Goal: Task Accomplishment & Management: Use online tool/utility

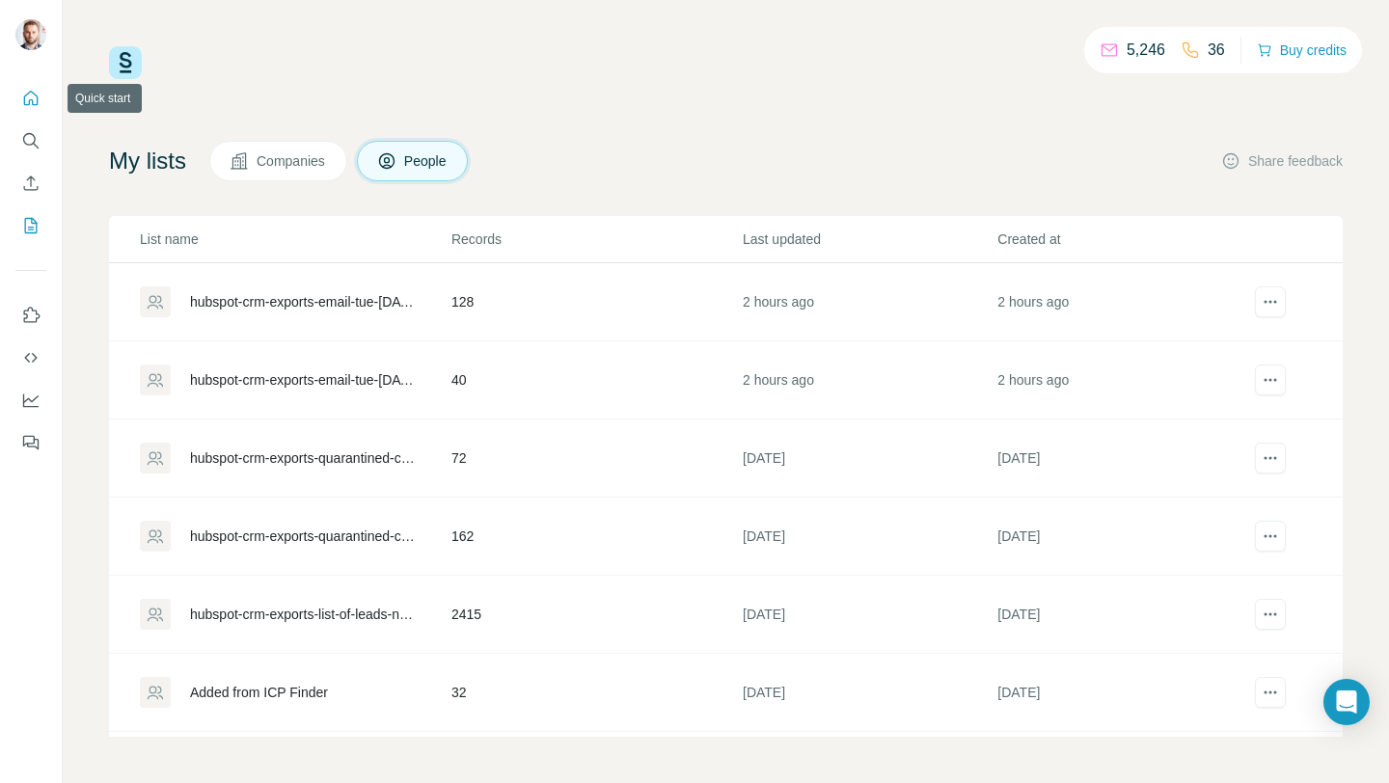
click at [25, 99] on icon "Quick start" at bounding box center [30, 98] width 19 height 19
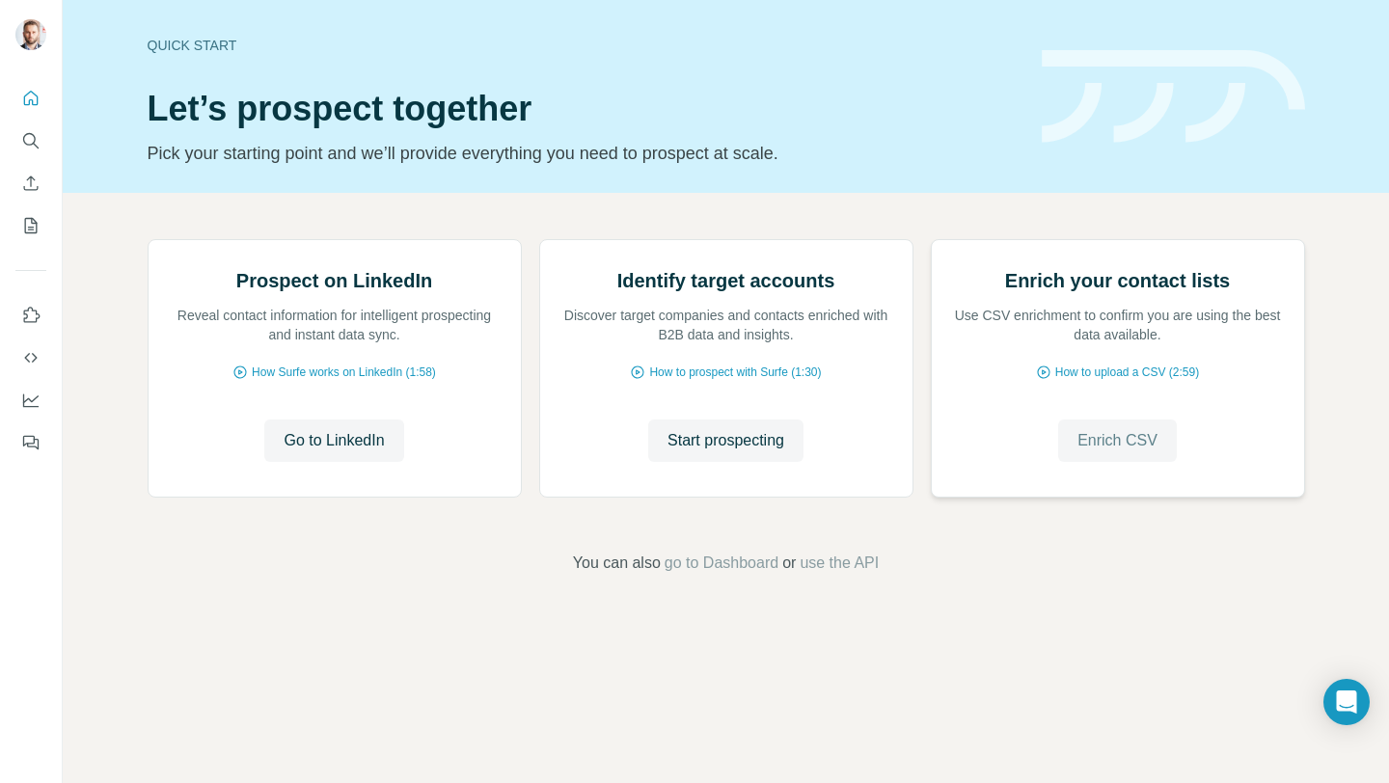
click at [1094, 453] on span "Enrich CSV" at bounding box center [1118, 440] width 80 height 23
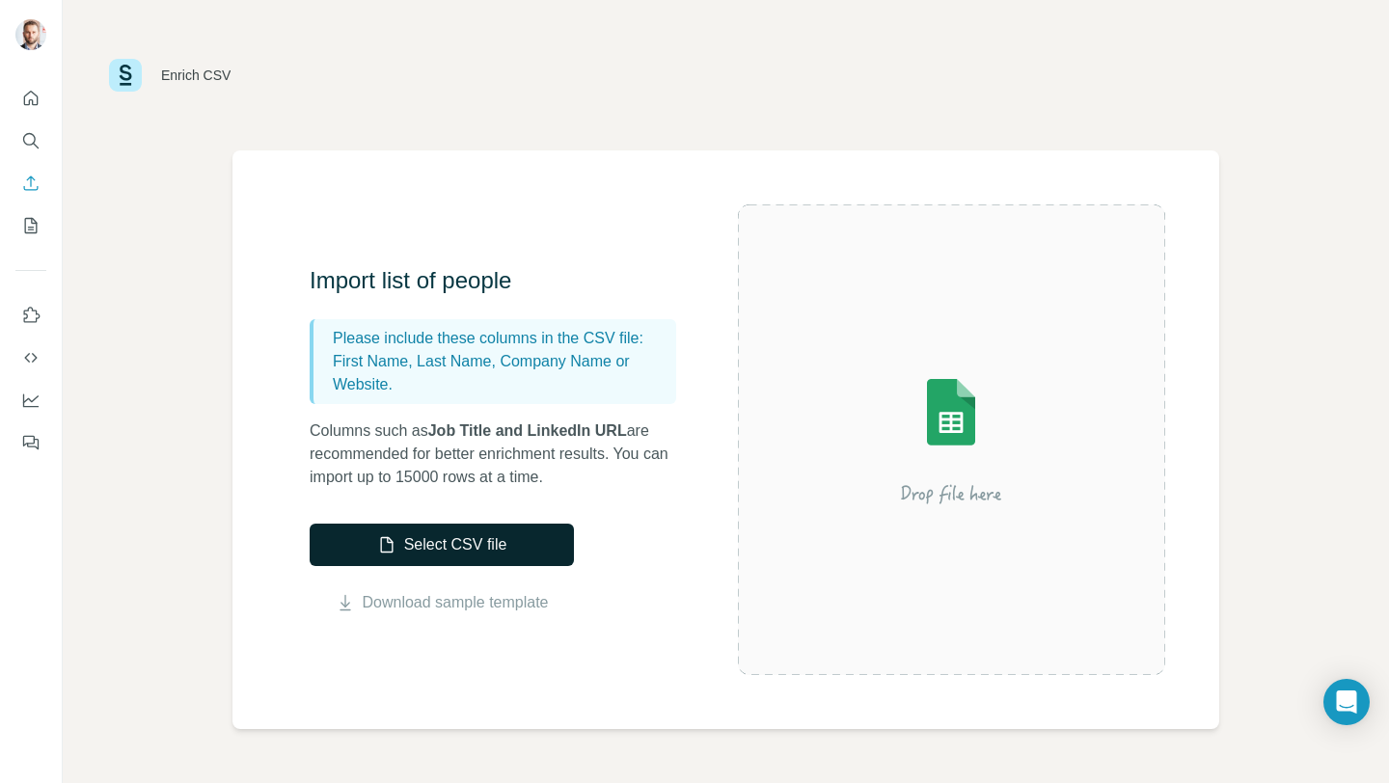
click at [504, 541] on button "Select CSV file" at bounding box center [442, 545] width 264 height 42
click at [521, 553] on button "Select CSV file" at bounding box center [442, 545] width 264 height 42
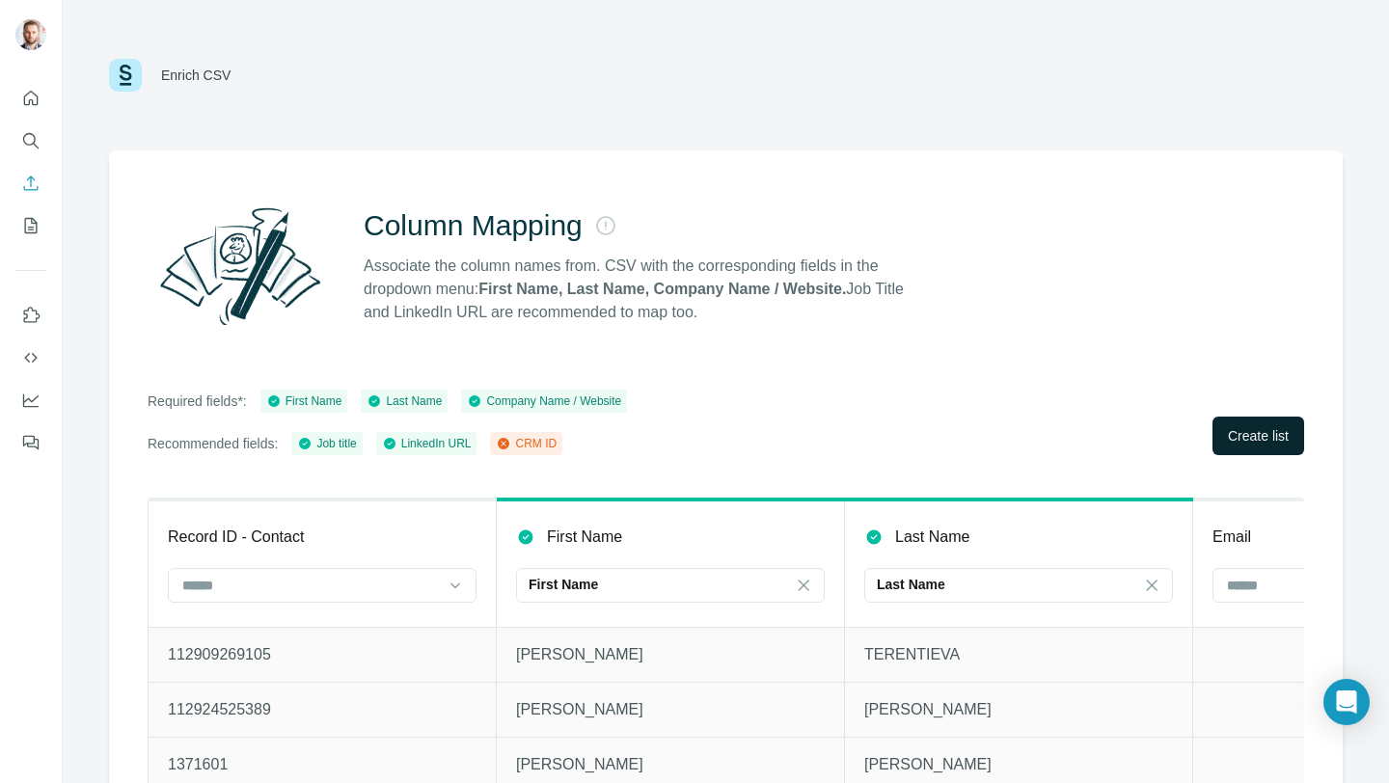
click at [1244, 439] on span "Create list" at bounding box center [1258, 435] width 61 height 19
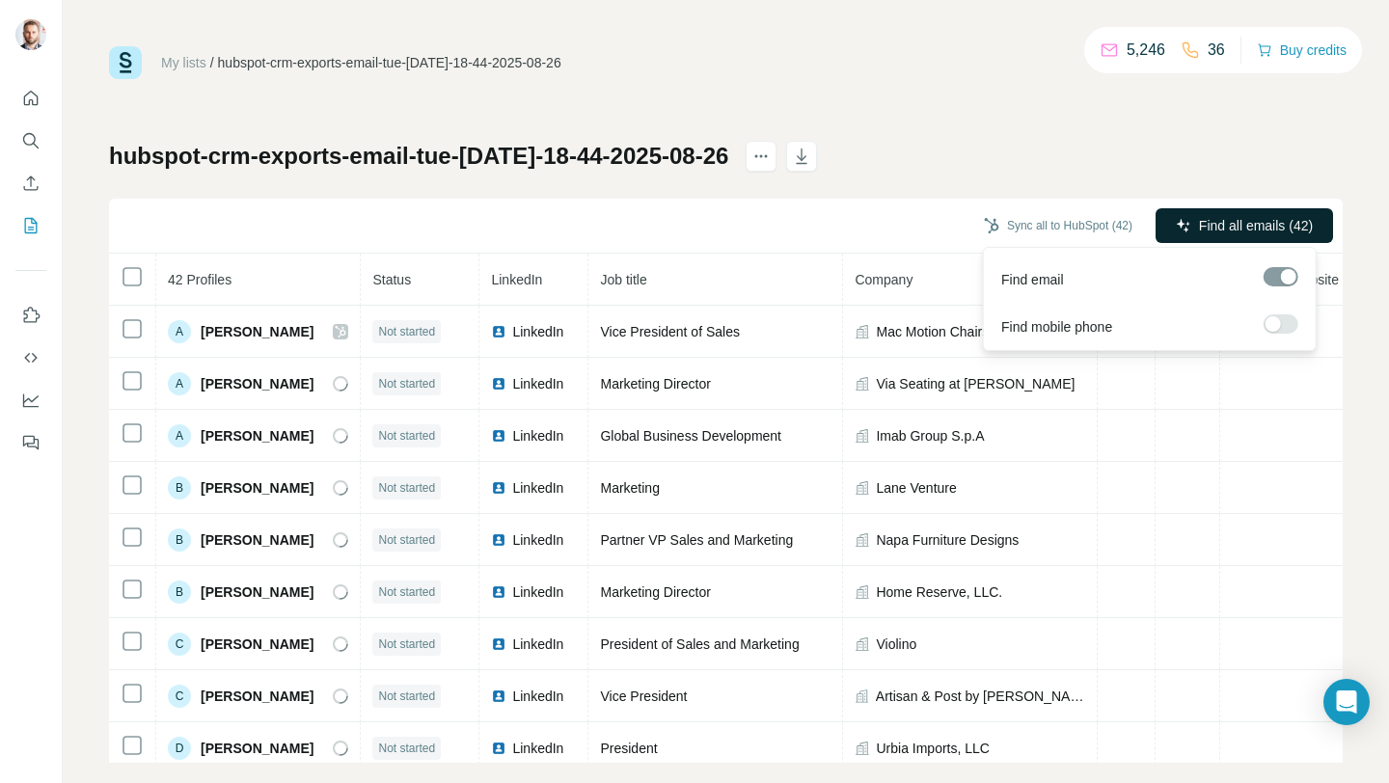
click at [1209, 225] on span "Find all emails (42)" at bounding box center [1256, 225] width 114 height 19
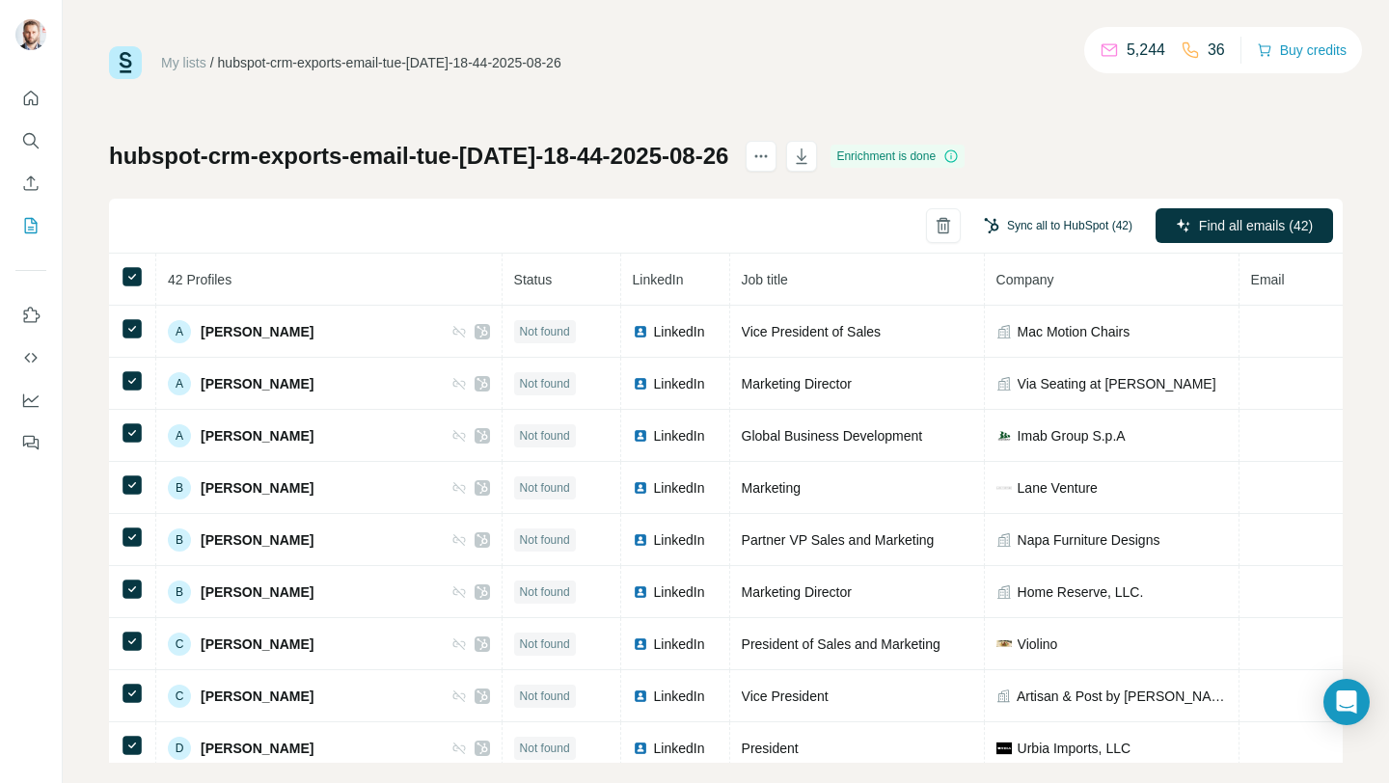
click at [1055, 233] on button "Sync all to HubSpot (42)" at bounding box center [1059, 225] width 176 height 29
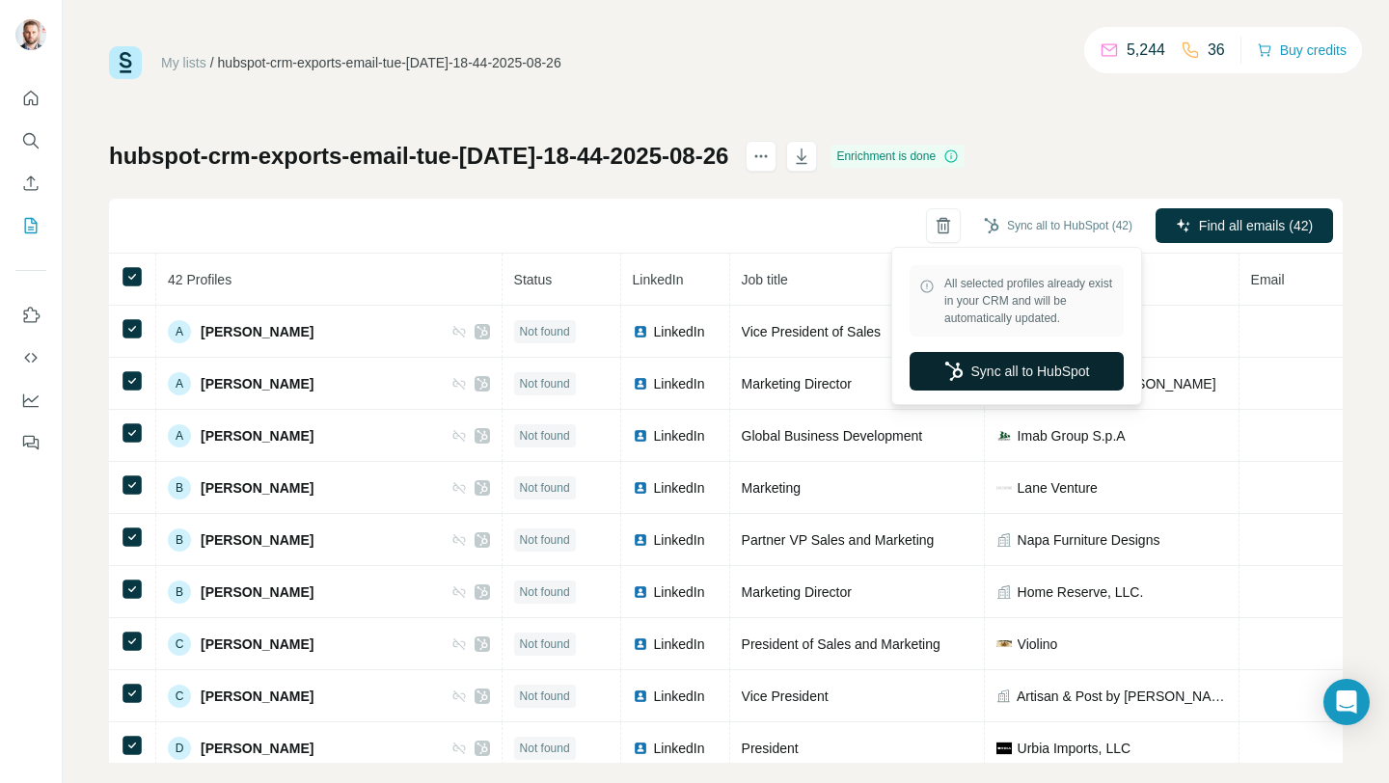
click at [1027, 365] on button "Sync all to HubSpot" at bounding box center [1017, 371] width 214 height 39
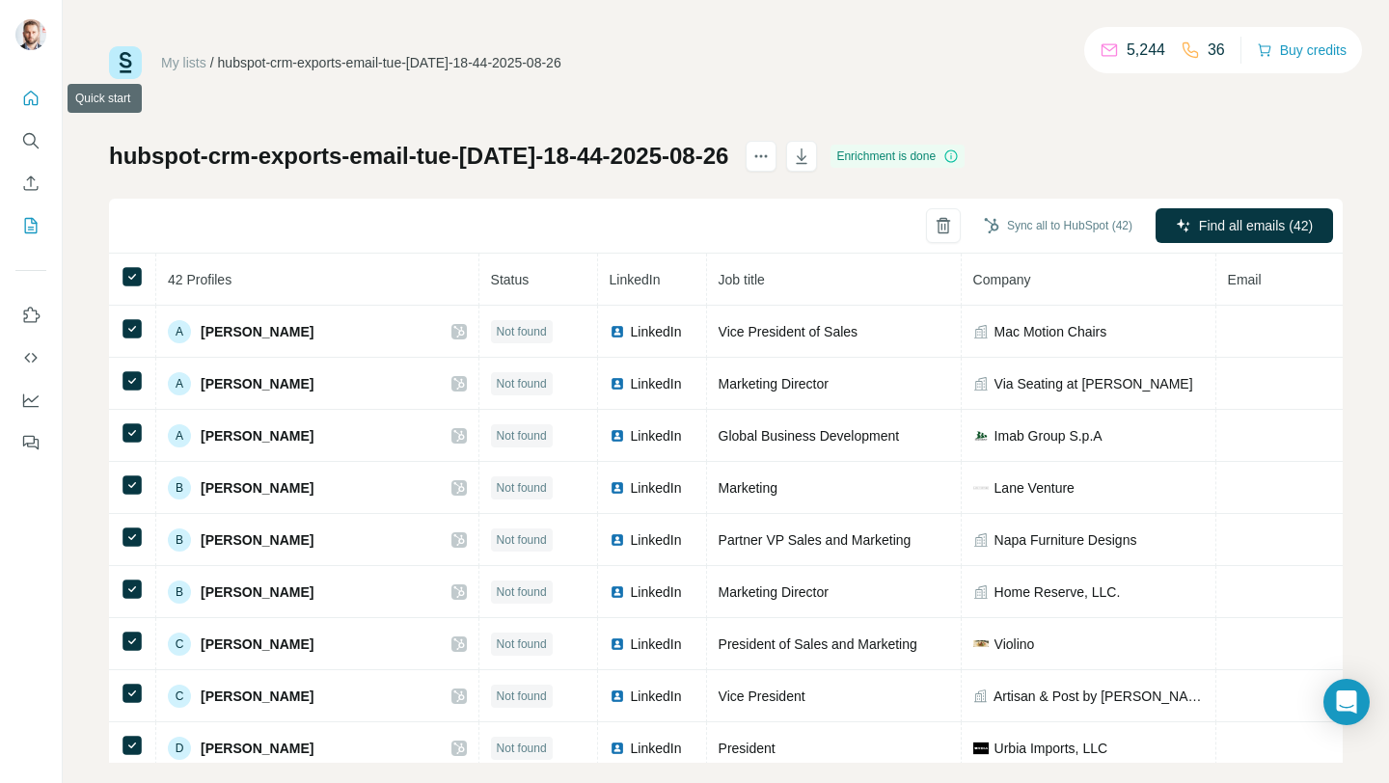
click at [33, 96] on icon "Quick start" at bounding box center [30, 98] width 19 height 19
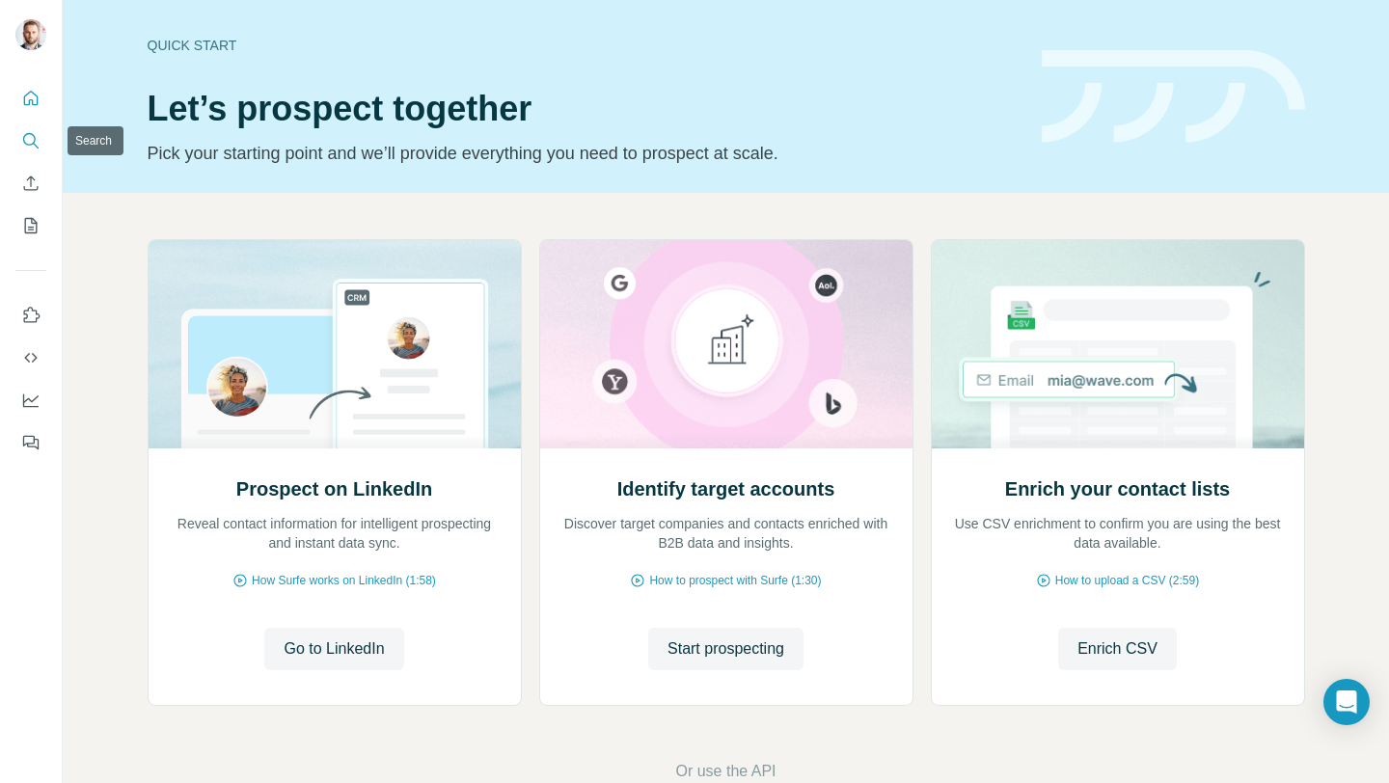
click at [31, 148] on icon "Search" at bounding box center [30, 140] width 19 height 19
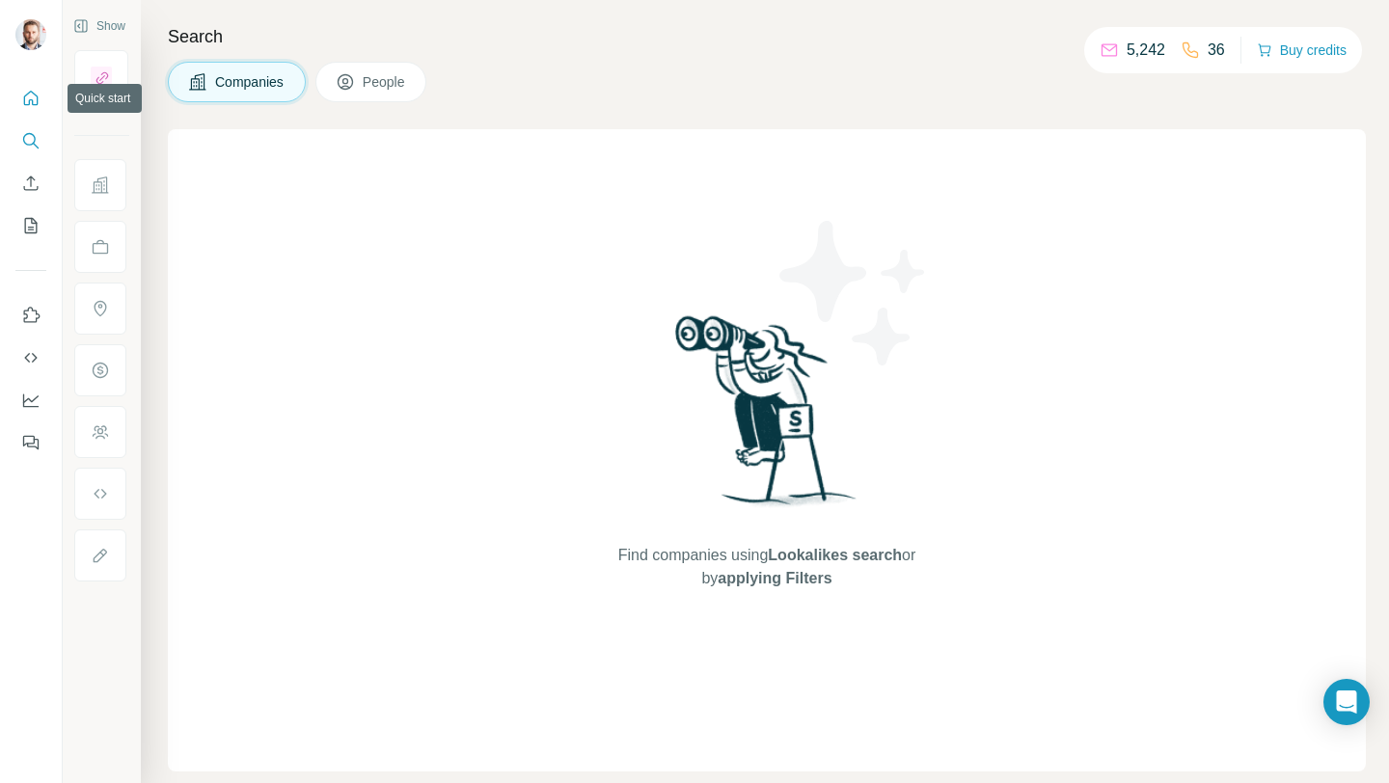
click at [42, 88] on button "Quick start" at bounding box center [30, 98] width 31 height 35
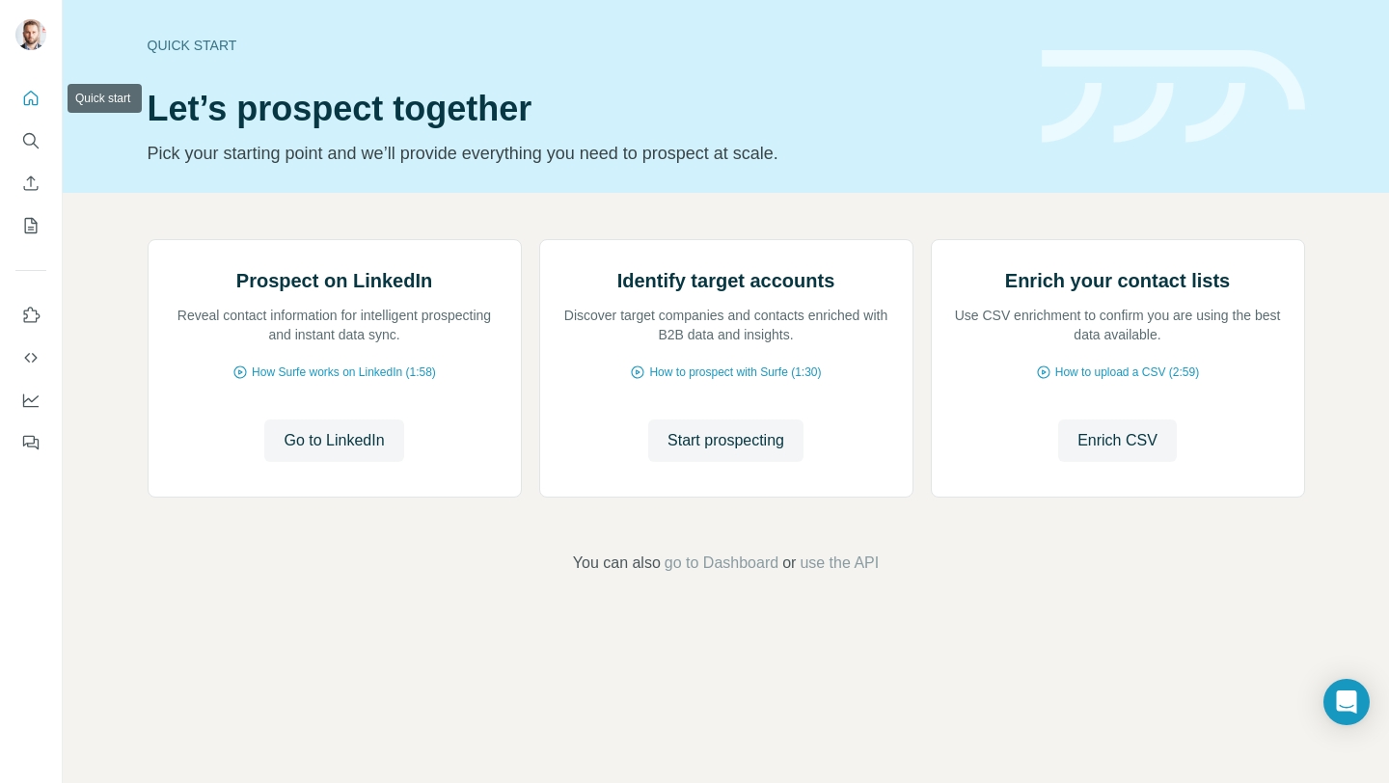
click at [23, 96] on icon "Quick start" at bounding box center [30, 98] width 19 height 19
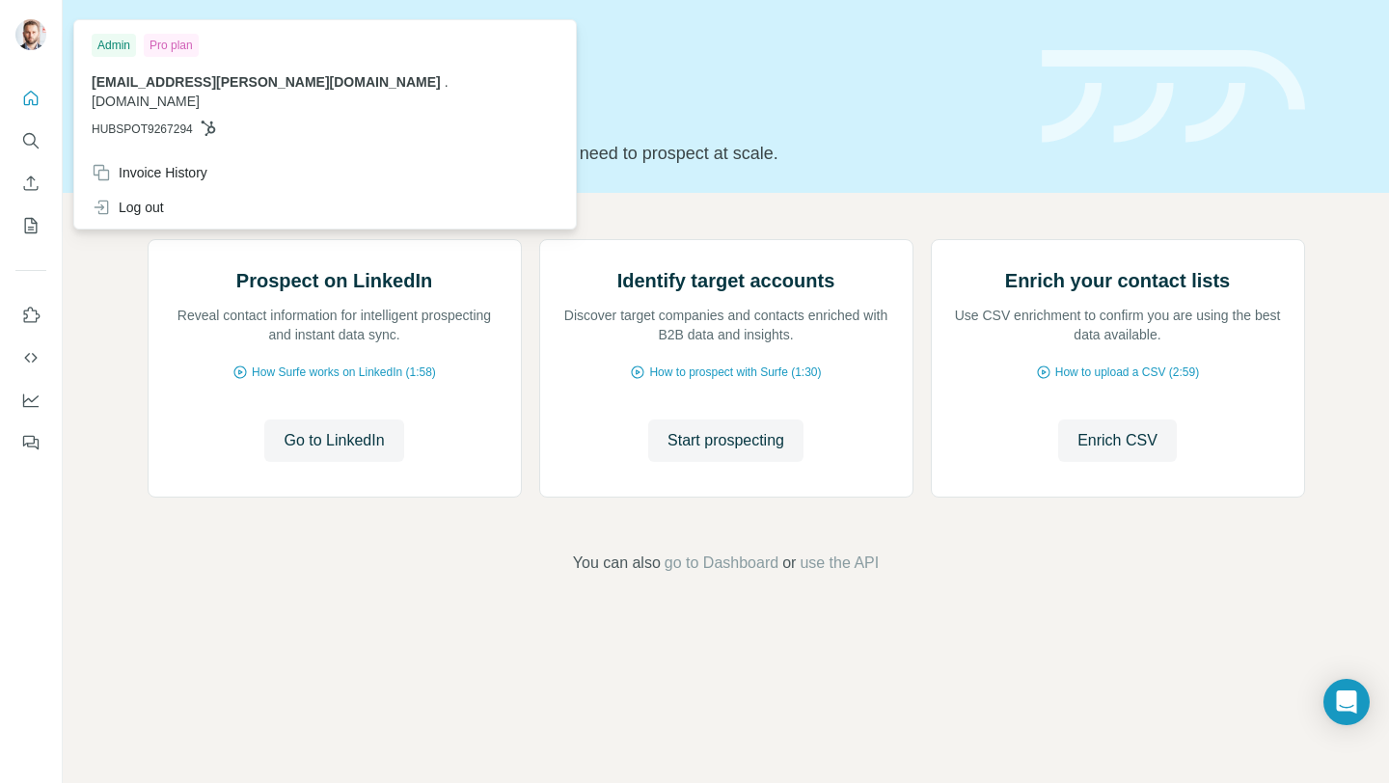
click at [22, 43] on img at bounding box center [30, 34] width 31 height 31
click at [23, 31] on img at bounding box center [30, 34] width 31 height 31
click at [672, 575] on span "go to Dashboard" at bounding box center [722, 563] width 114 height 23
